Goal: Task Accomplishment & Management: Use online tool/utility

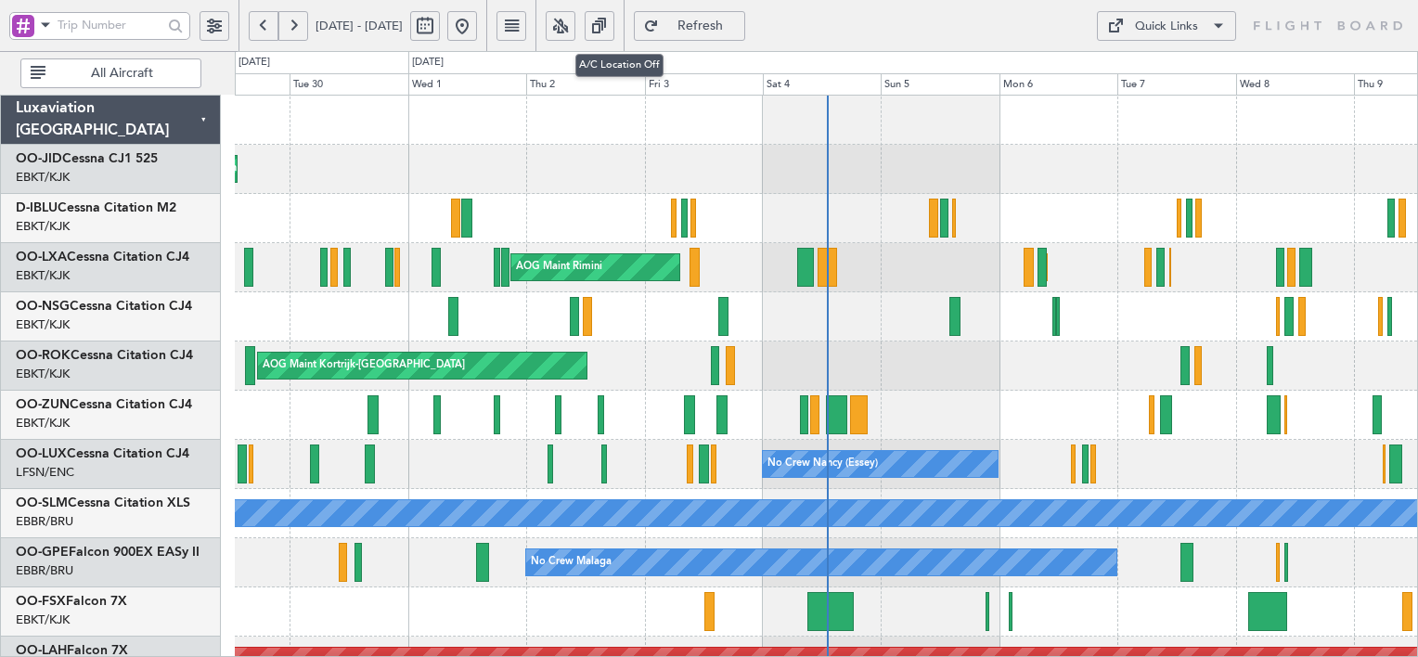
click at [575, 32] on button at bounding box center [561, 26] width 30 height 30
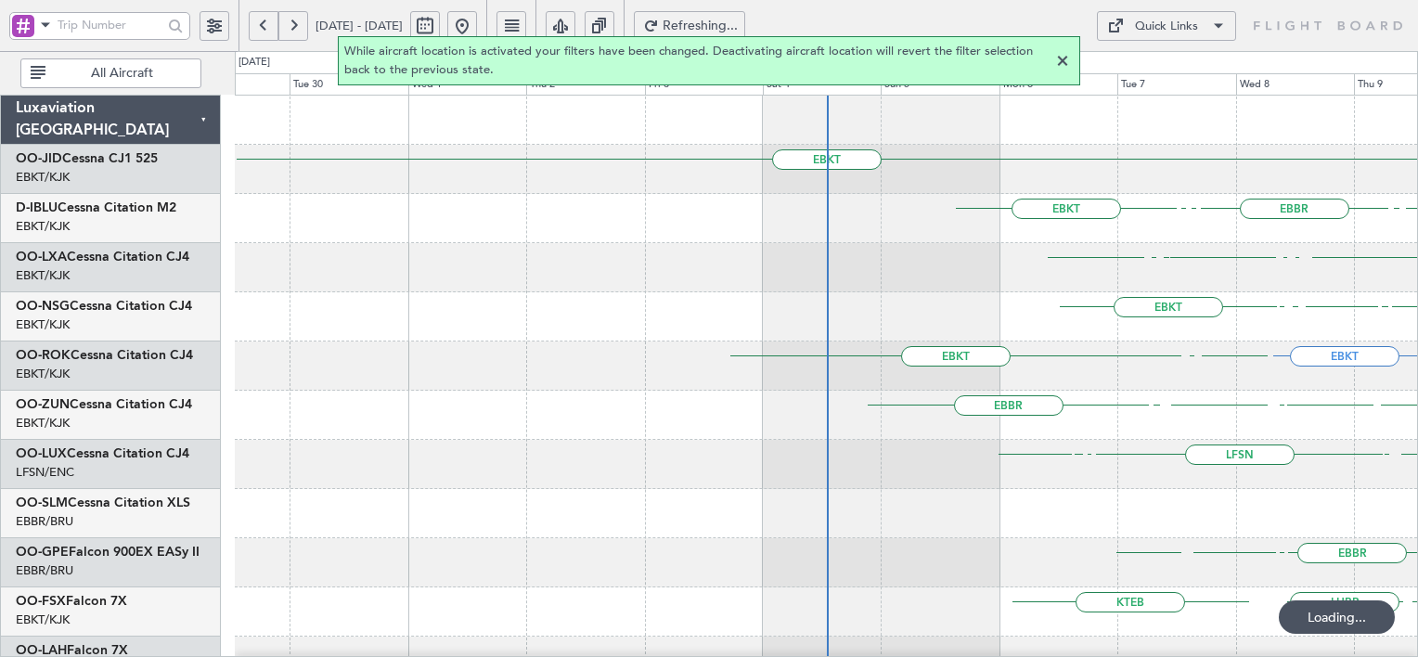
click at [1065, 60] on div at bounding box center [1063, 61] width 22 height 22
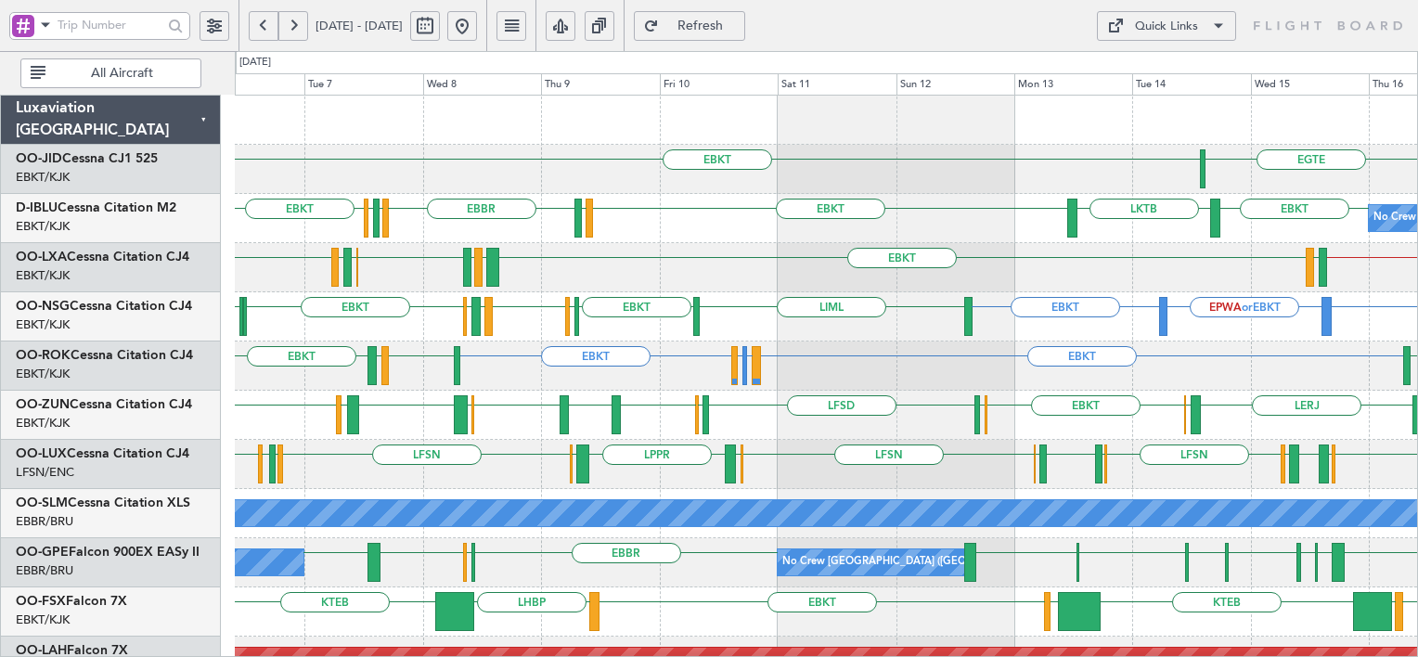
click at [1160, 37] on button "Quick Links" at bounding box center [1166, 26] width 139 height 30
click at [1155, 76] on button "Trip Builder" at bounding box center [1167, 70] width 139 height 45
click at [84, 158] on link "OO-JID Cessna CJ1 525" at bounding box center [87, 158] width 142 height 13
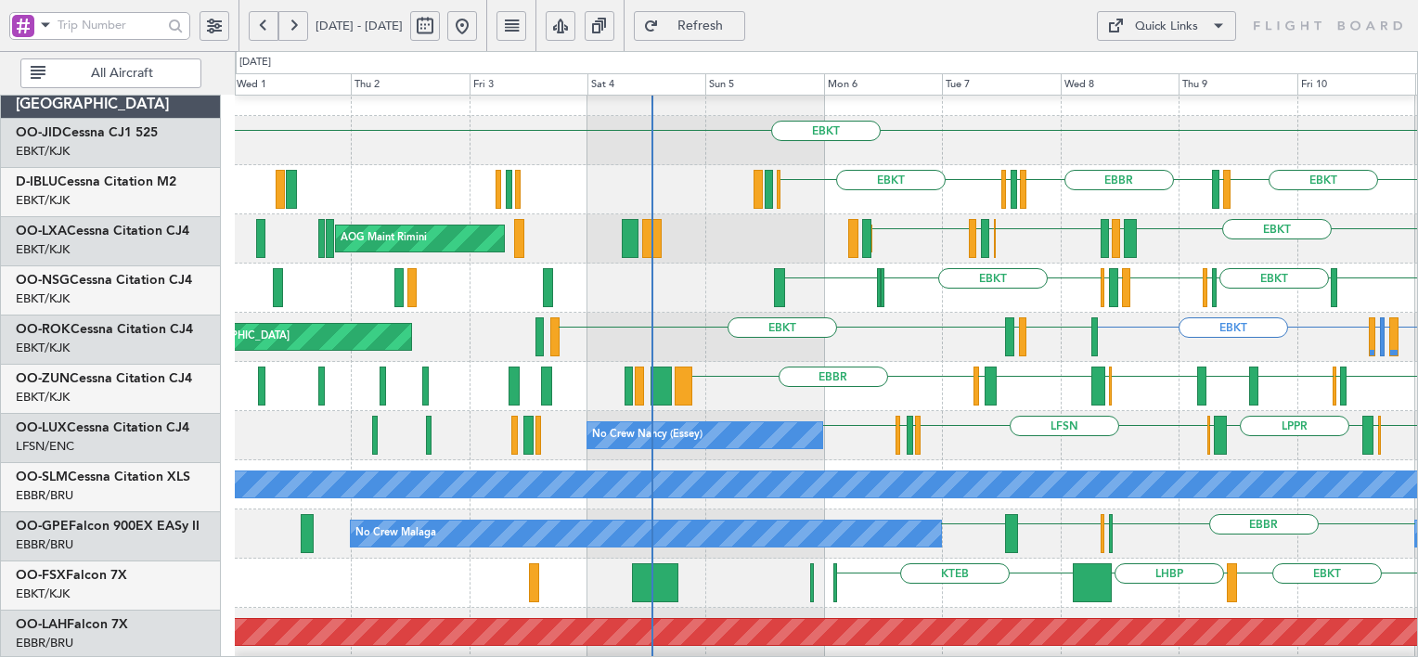
click at [1098, 328] on div at bounding box center [1094, 336] width 6 height 39
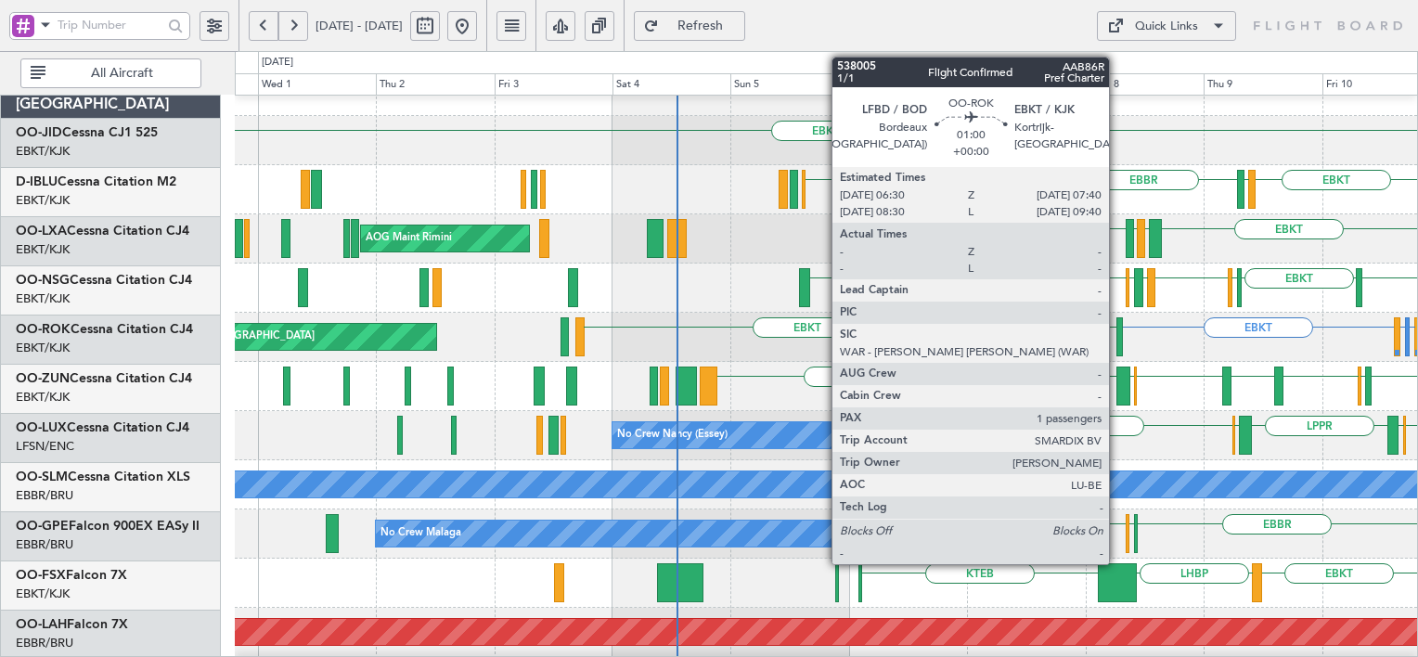
scroll to position [29, 0]
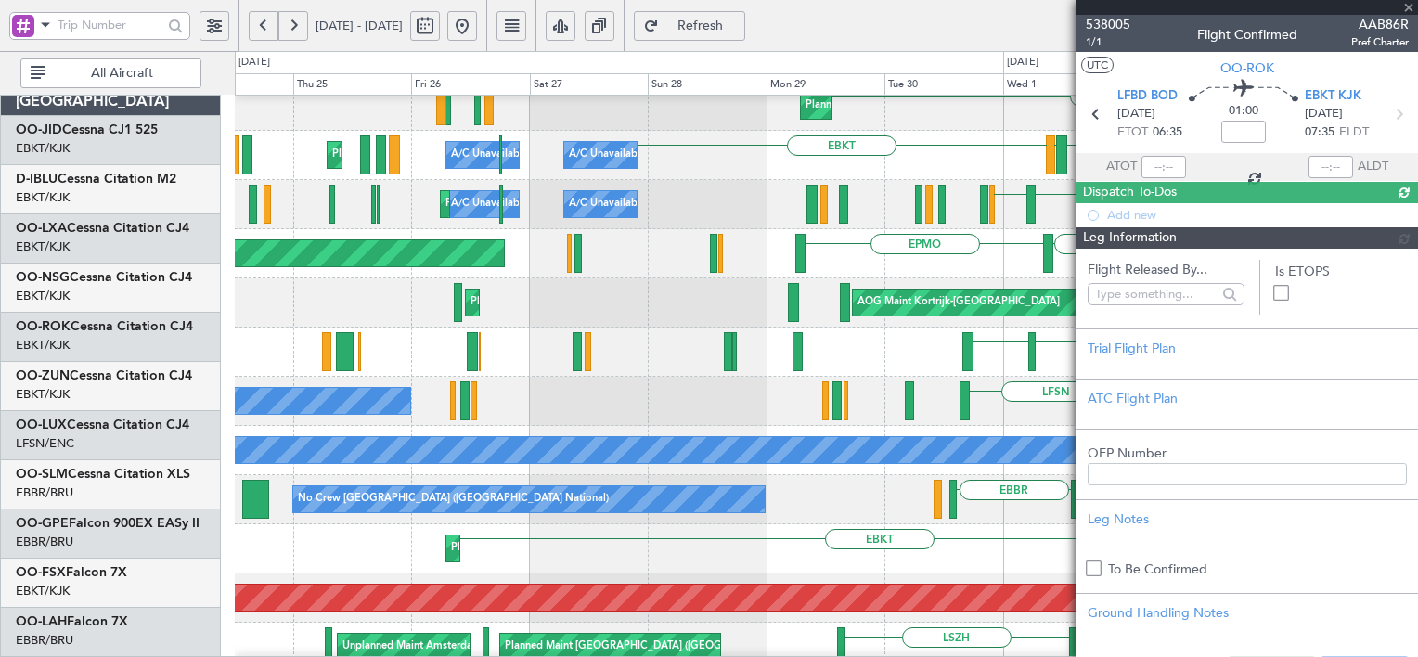
click at [1246, 265] on fb-app "[DATE] - [DATE] Refresh Quick Links All Aircraft EBKT Planned Maint [GEOGRAPHIC…" at bounding box center [709, 340] width 1418 height 635
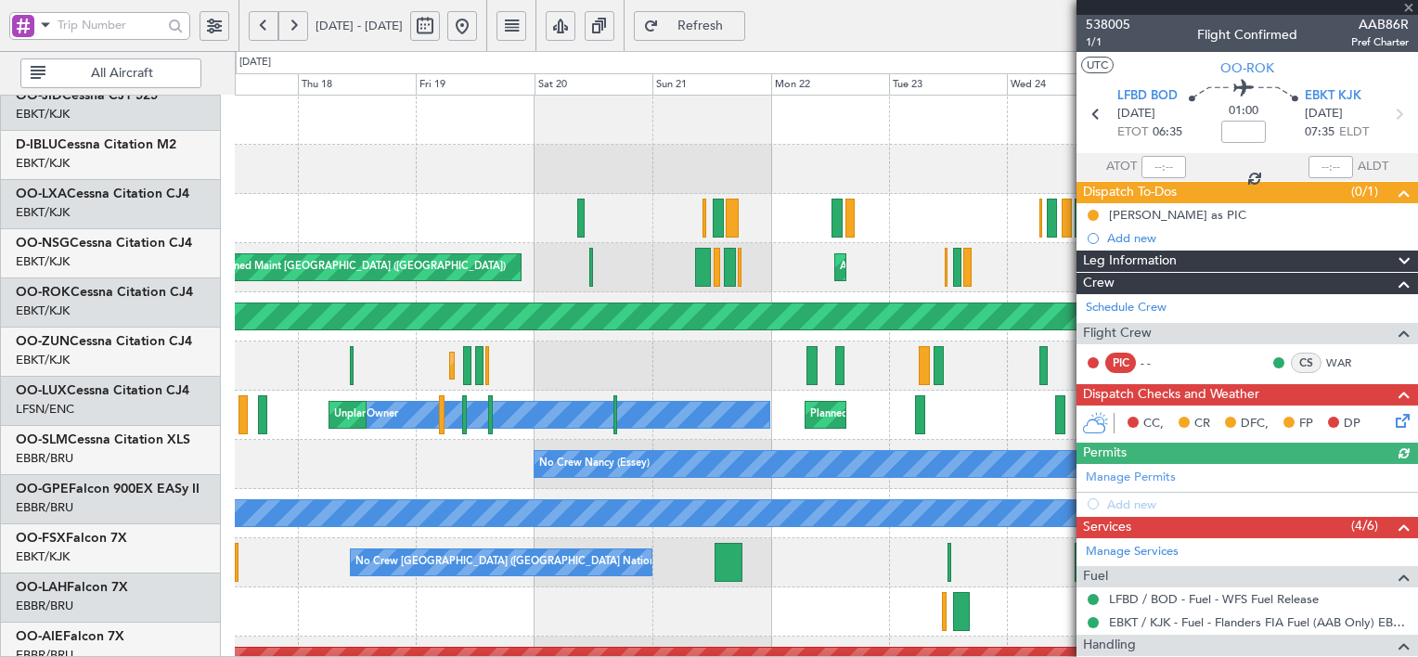
click at [1277, 330] on fb-app "[DATE] - [DATE] Refresh Quick Links All Aircraft Planned Maint [GEOGRAPHIC_DATA…" at bounding box center [709, 340] width 1418 height 635
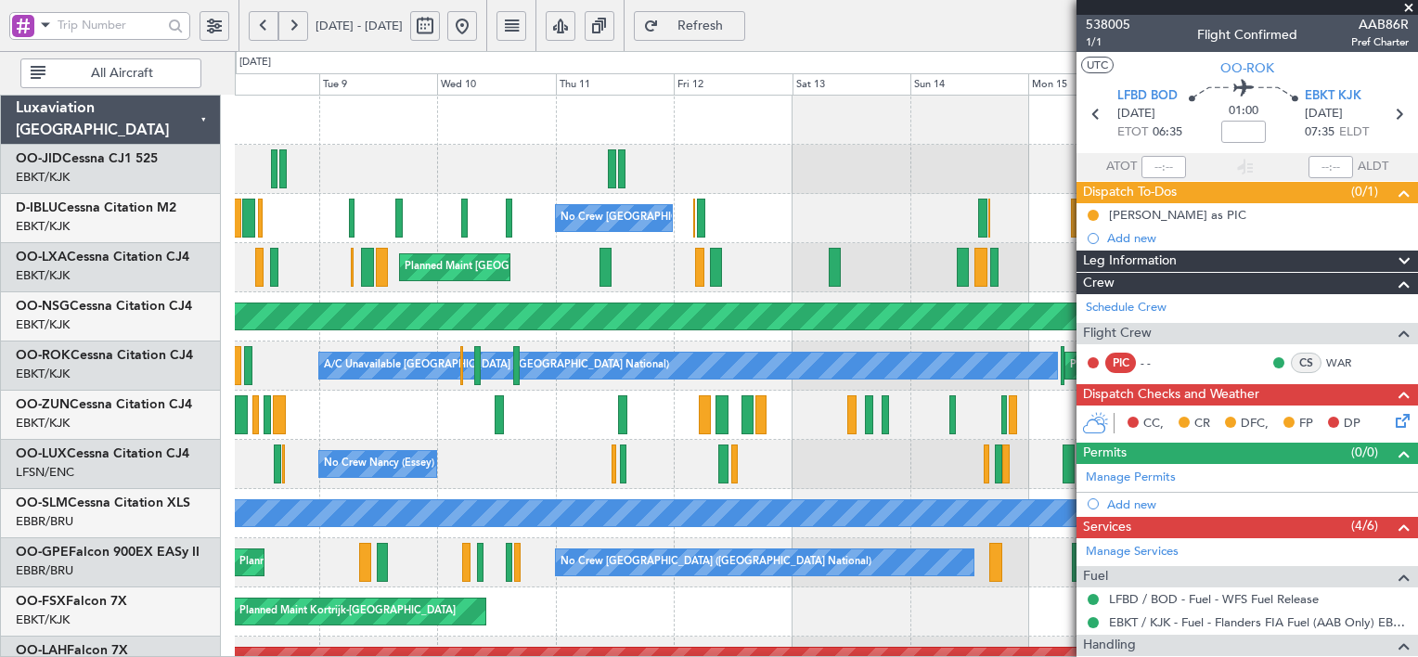
click at [477, 34] on button at bounding box center [462, 26] width 30 height 30
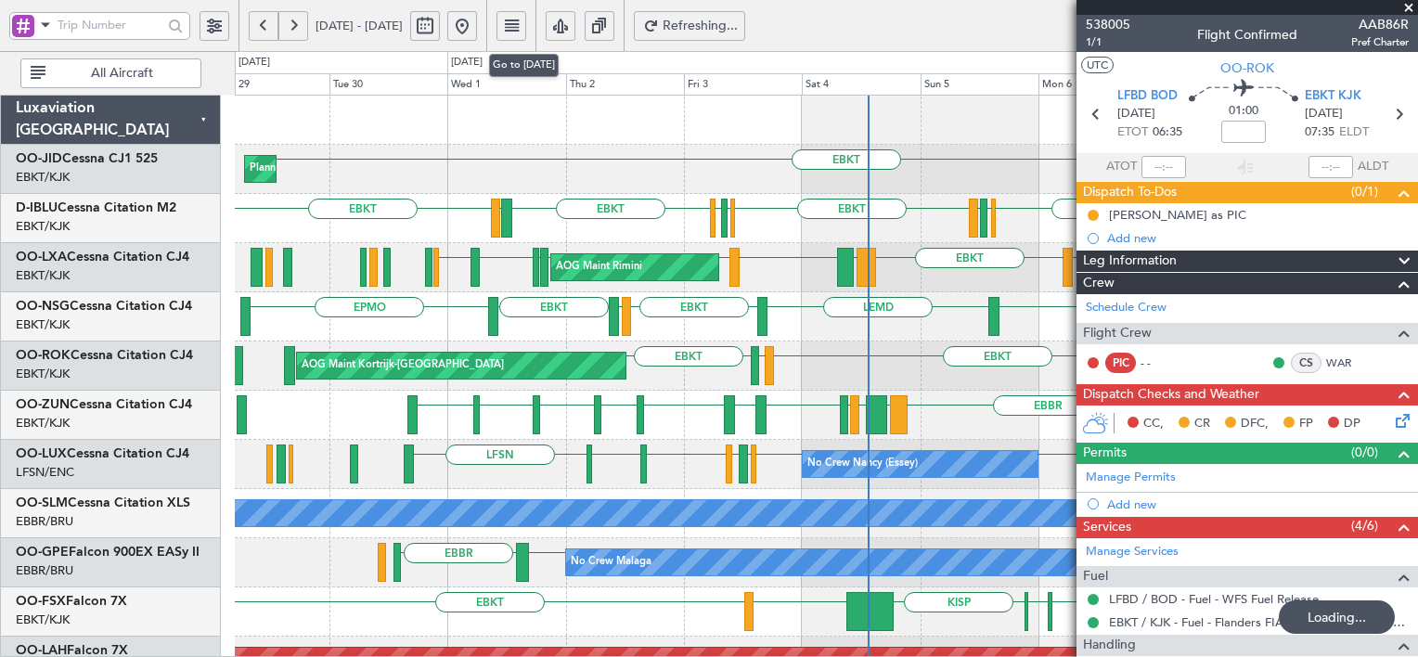
click at [294, 25] on button at bounding box center [293, 26] width 30 height 30
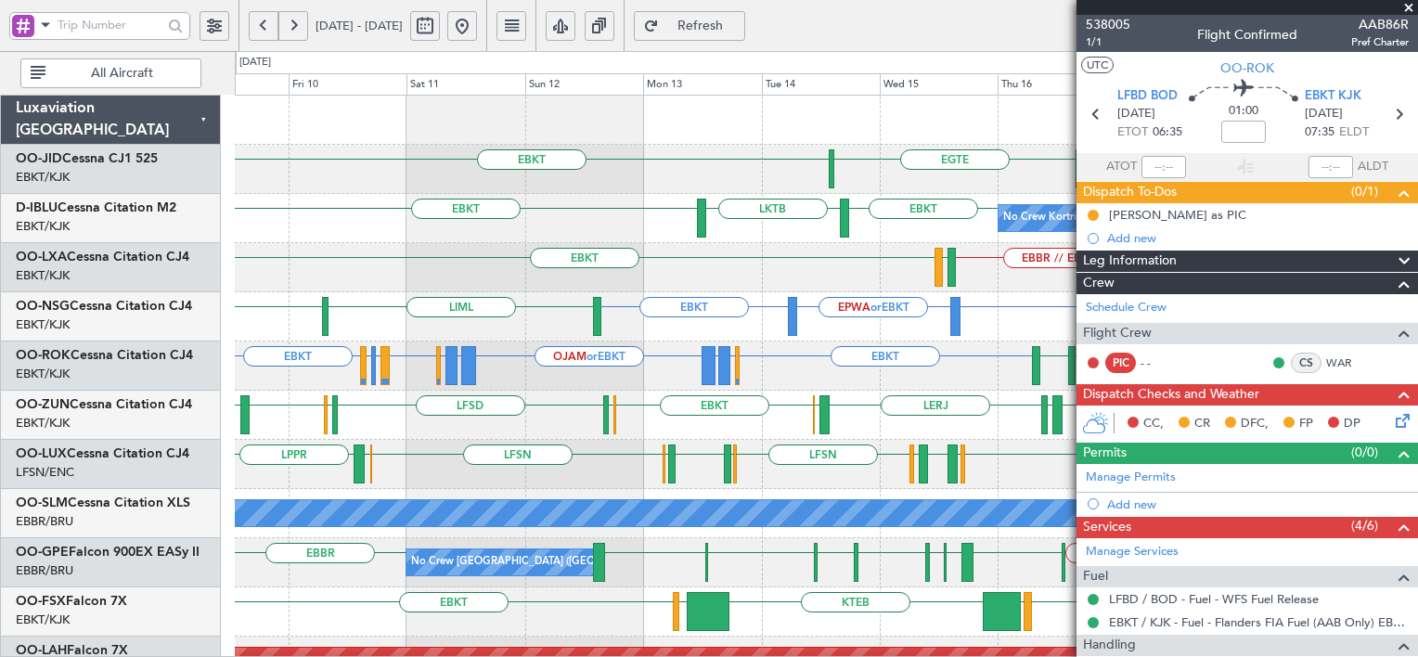
click at [1404, 8] on span at bounding box center [1409, 8] width 19 height 17
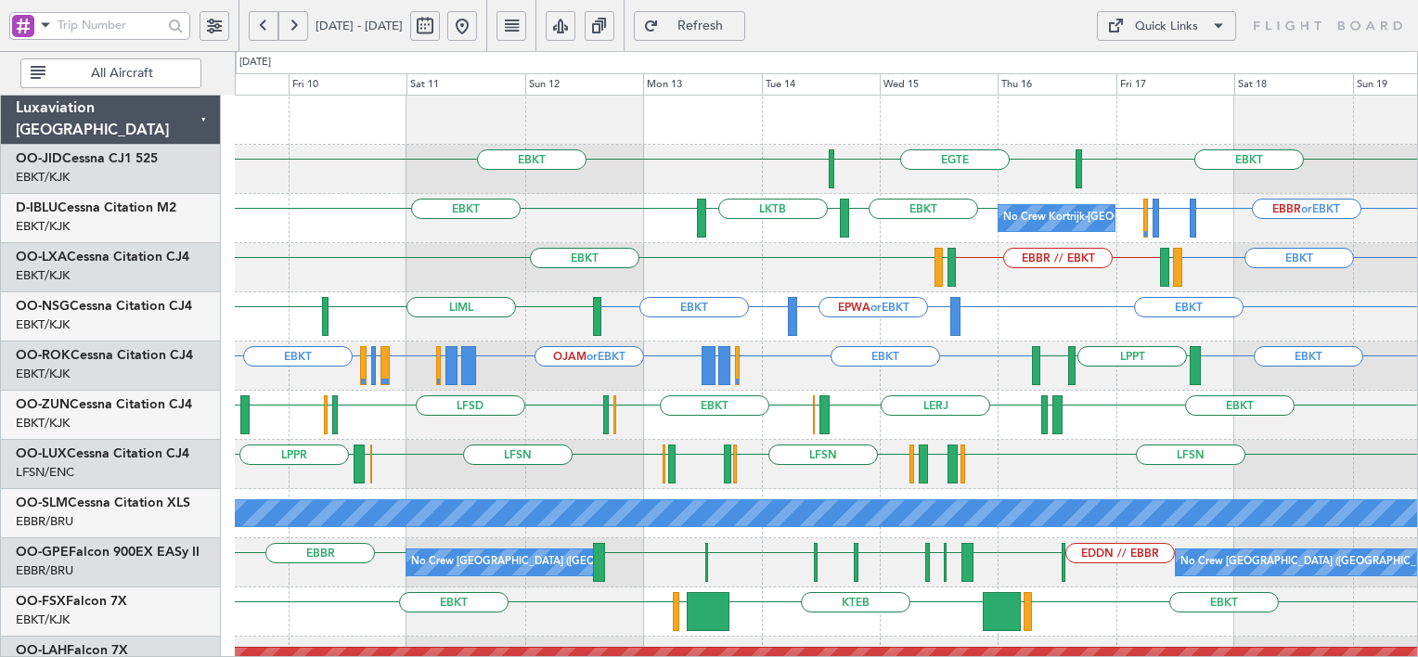
type input "0"
click at [1188, 34] on div "Quick Links" at bounding box center [1166, 27] width 63 height 19
click at [884, 12] on div at bounding box center [709, 328] width 1418 height 657
click at [1164, 26] on div "Quick Links" at bounding box center [1166, 27] width 63 height 19
click at [1150, 110] on button "Crew Board" at bounding box center [1167, 115] width 139 height 45
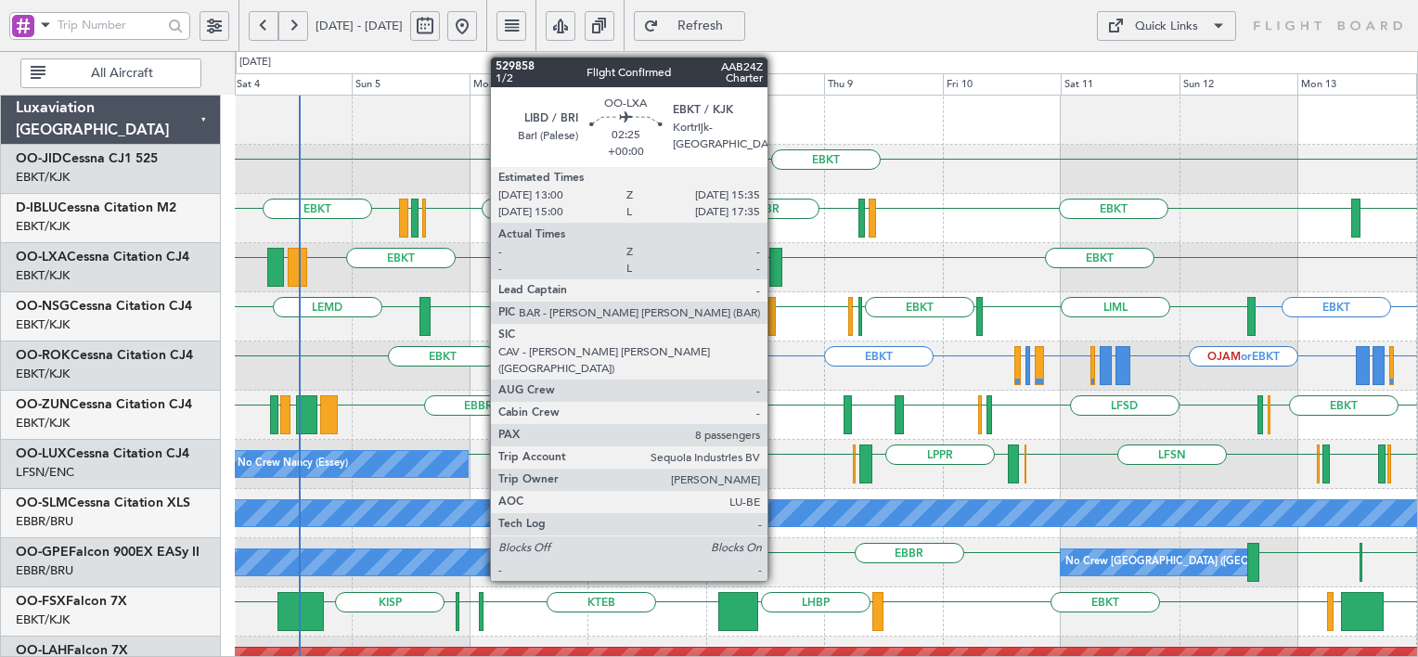
click at [776, 278] on div at bounding box center [775, 267] width 13 height 39
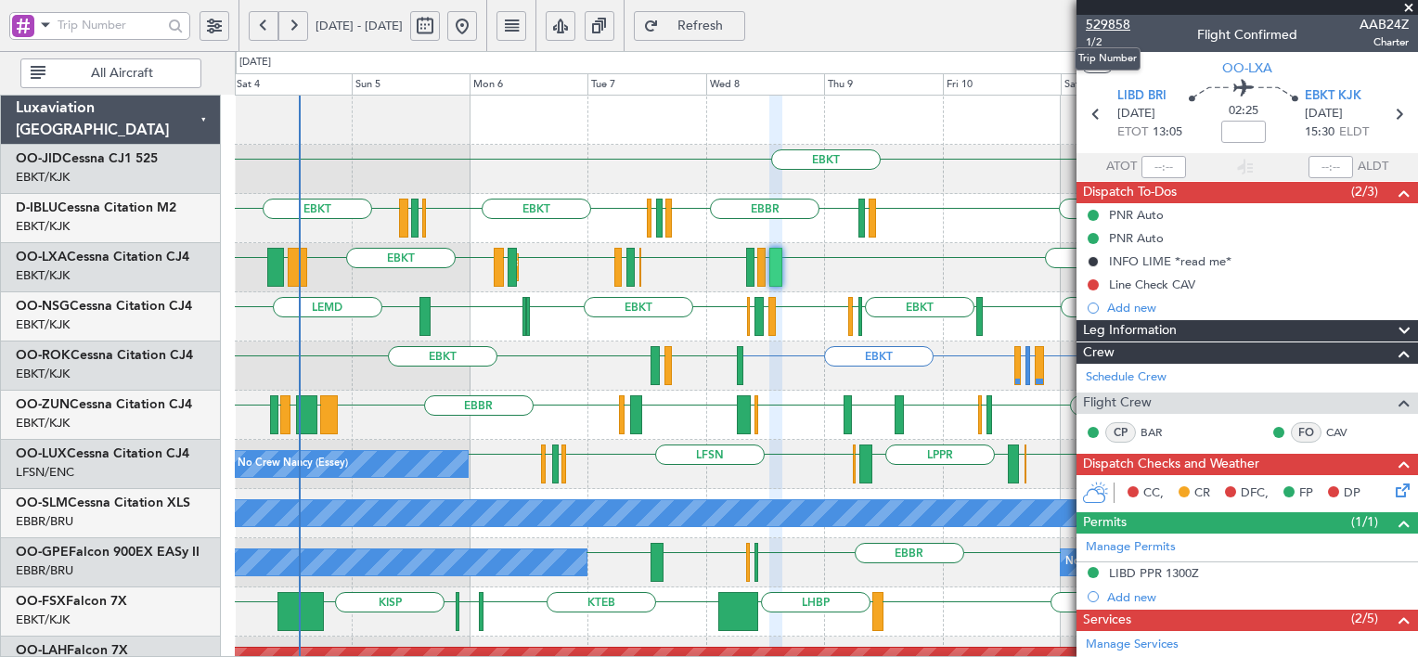
click at [1106, 24] on span "529858" at bounding box center [1108, 24] width 45 height 19
click at [1103, 20] on span "529858" at bounding box center [1108, 24] width 45 height 19
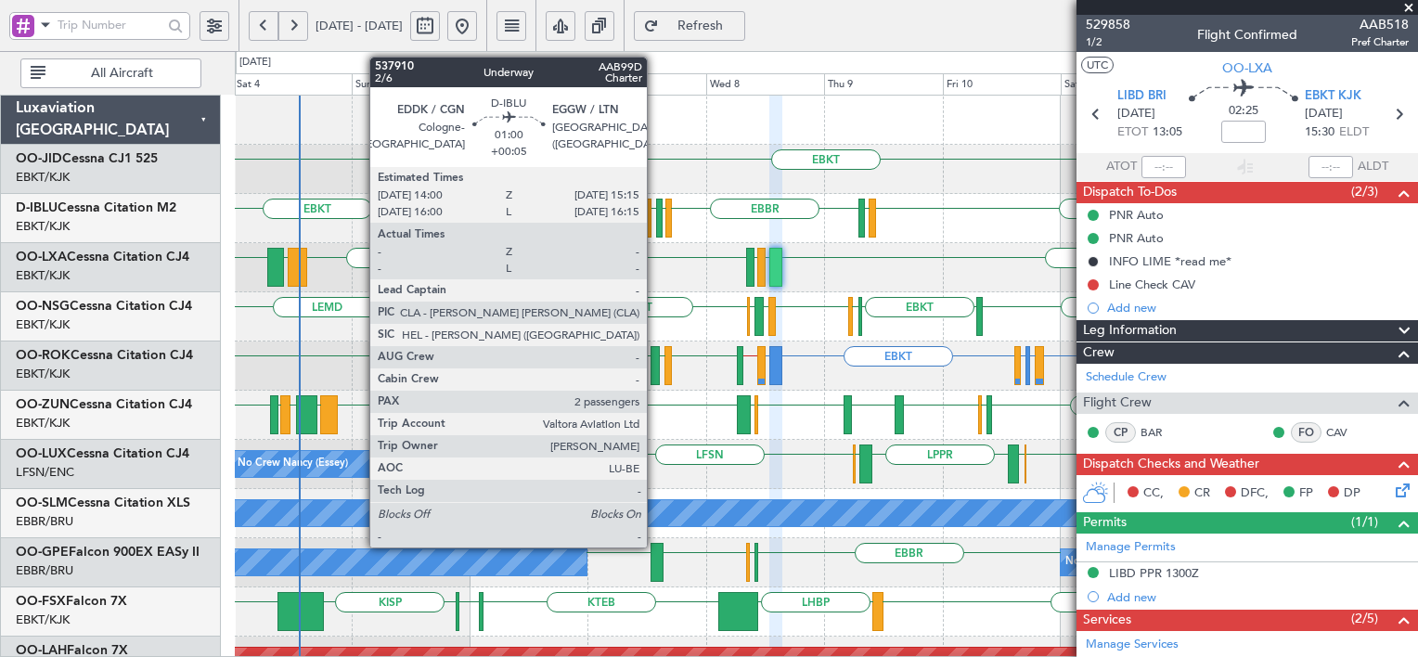
click at [656, 226] on div at bounding box center [659, 218] width 6 height 39
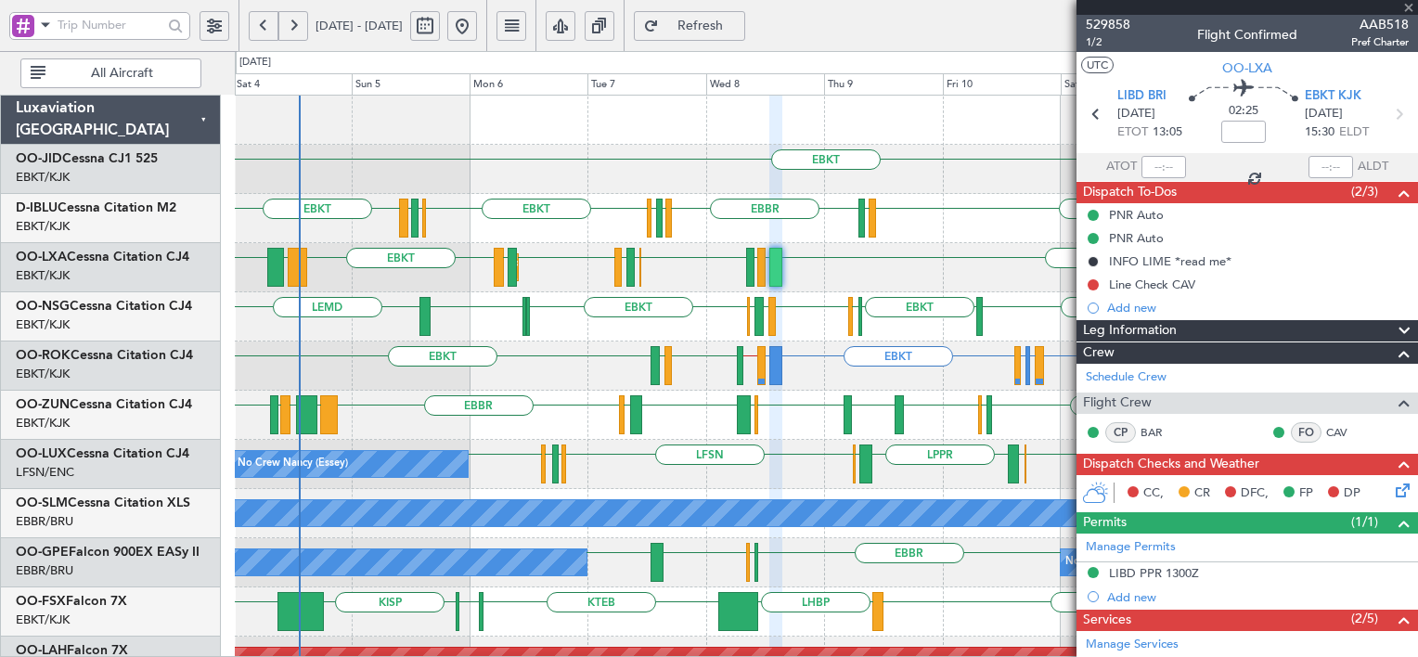
type input "+00:05"
type input "2"
